Goal: Transaction & Acquisition: Download file/media

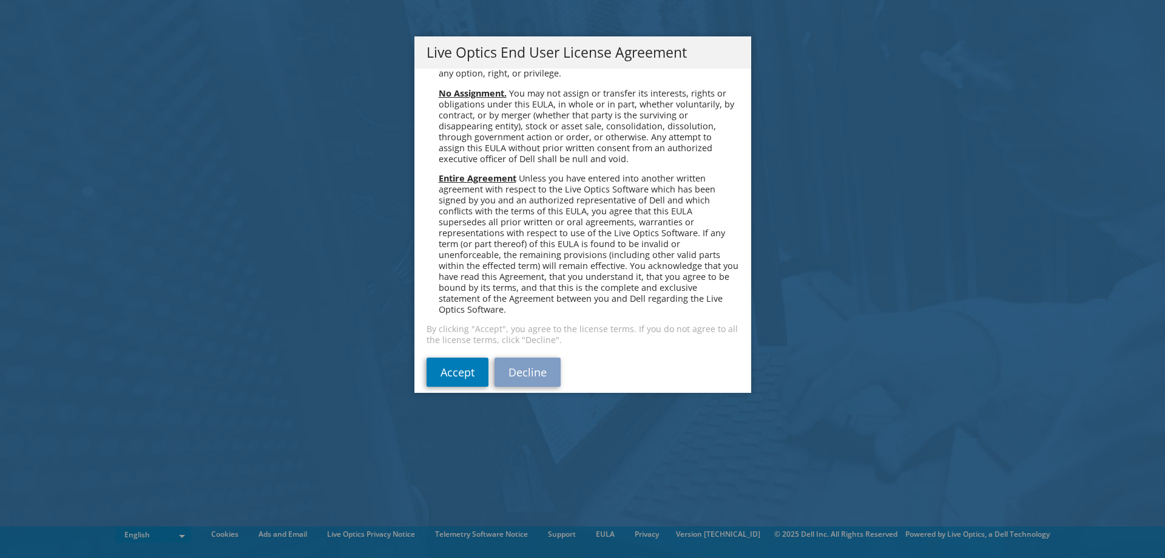
scroll to position [4590, 0]
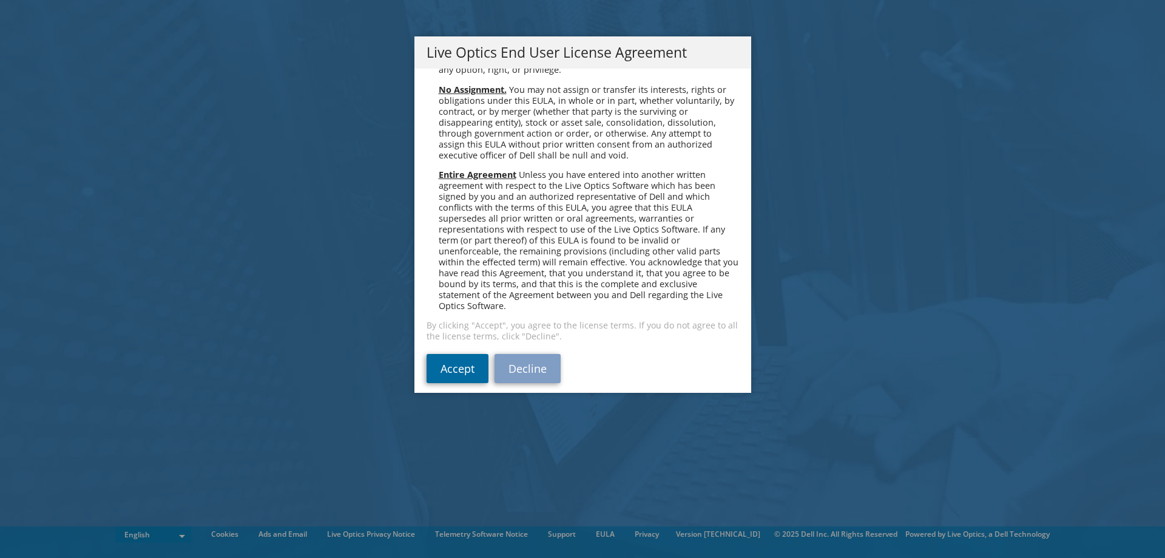
click at [427, 357] on link "Accept" at bounding box center [458, 368] width 62 height 29
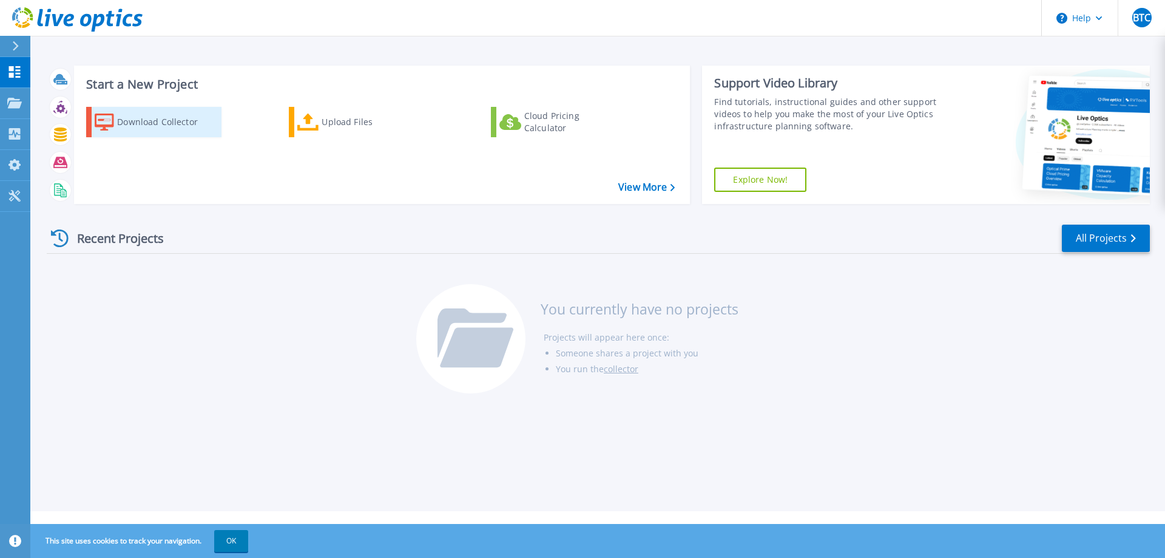
click at [186, 121] on div "Download Collector" at bounding box center [165, 122] width 97 height 24
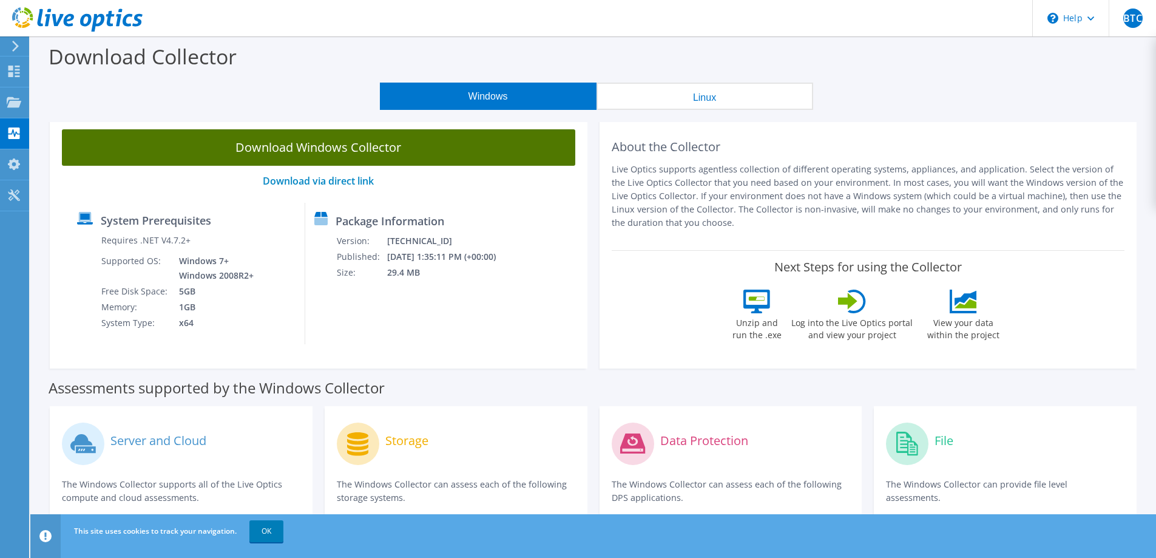
click at [398, 147] on link "Download Windows Collector" at bounding box center [318, 147] width 513 height 36
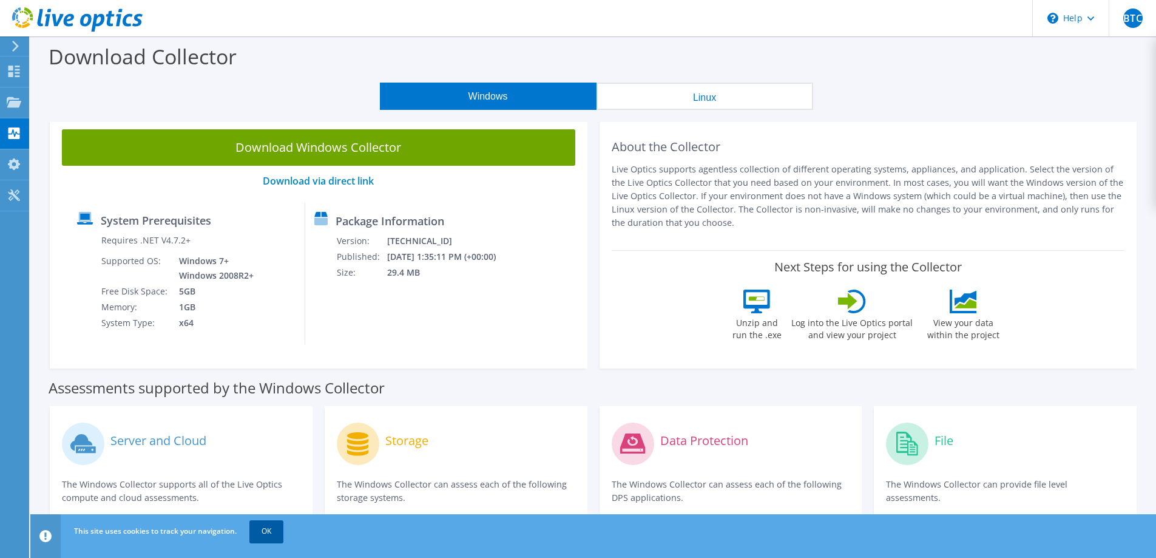
click at [268, 529] on link "OK" at bounding box center [266, 531] width 34 height 22
